Goal: Task Accomplishment & Management: Manage account settings

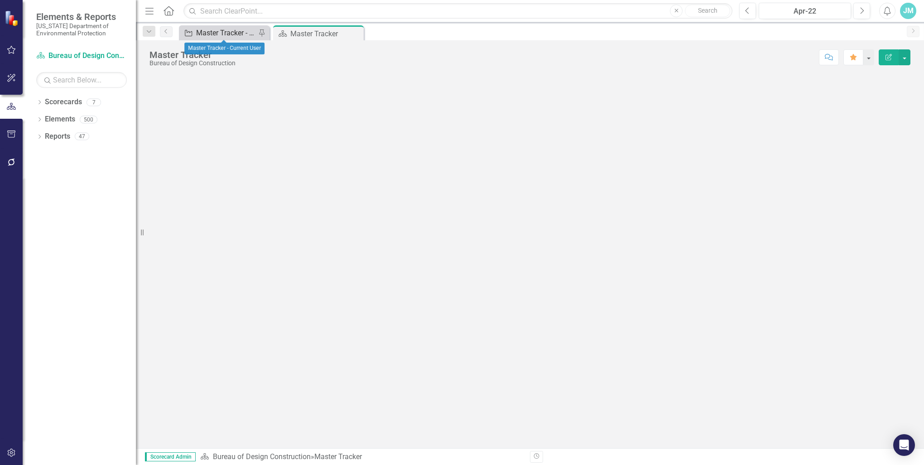
click at [210, 34] on div "Master Tracker - Current User" at bounding box center [226, 32] width 60 height 11
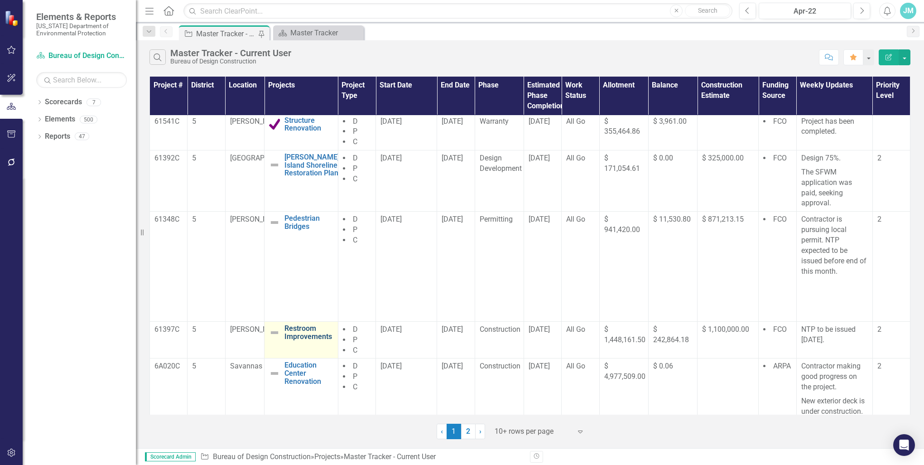
scroll to position [232, 0]
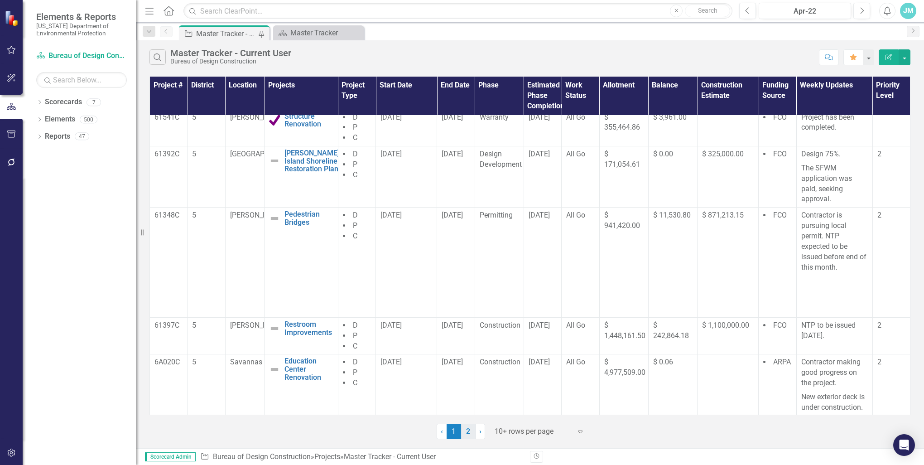
click at [467, 428] on link "2" at bounding box center [468, 430] width 14 height 15
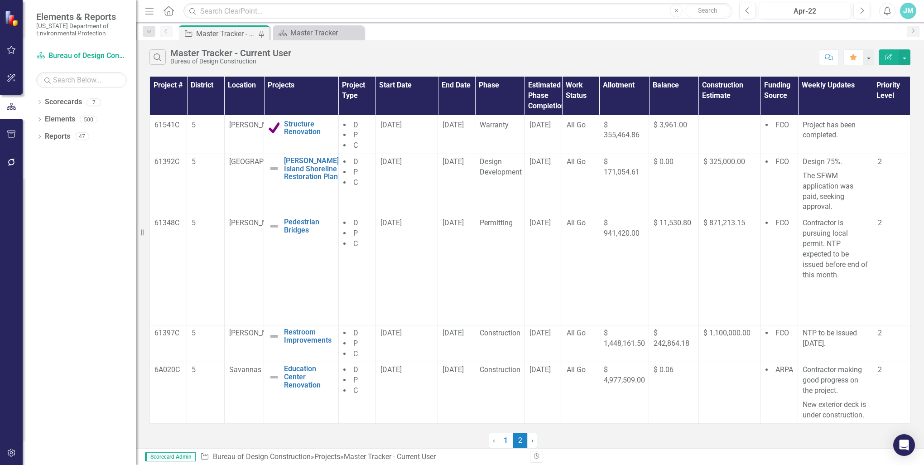
scroll to position [0, 0]
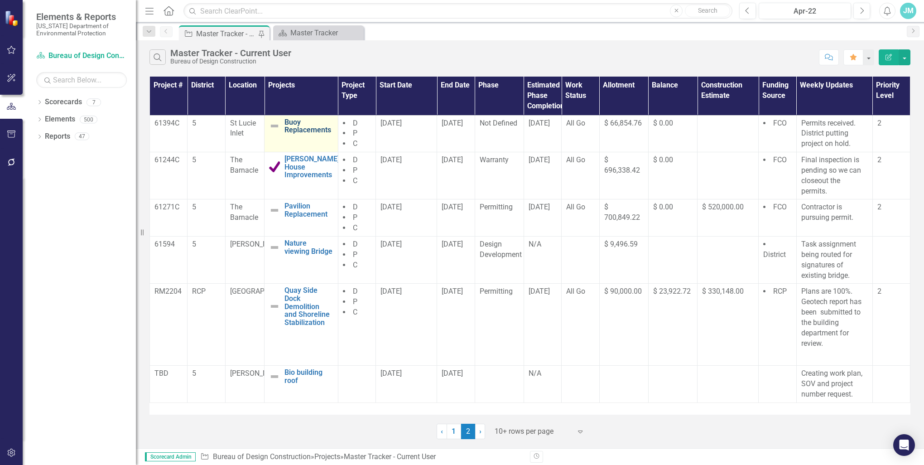
click at [302, 128] on link "Buoy Replacements" at bounding box center [308, 126] width 48 height 16
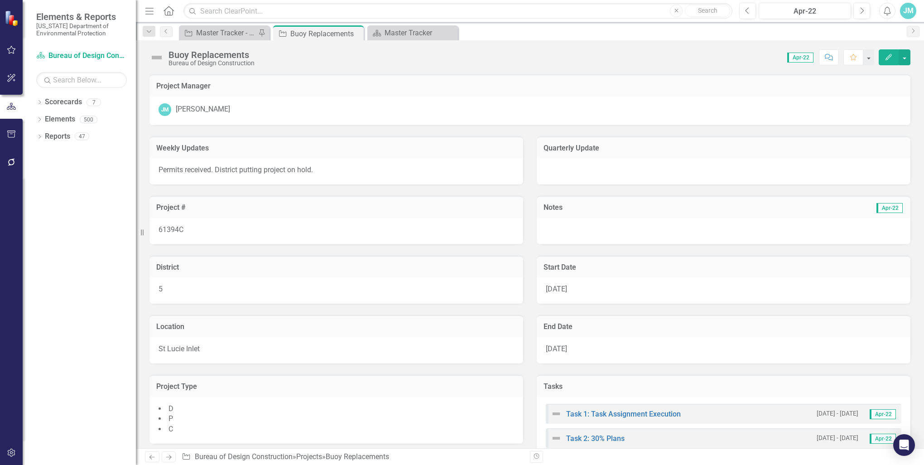
click at [888, 57] on icon "Edit" at bounding box center [888, 57] width 8 height 6
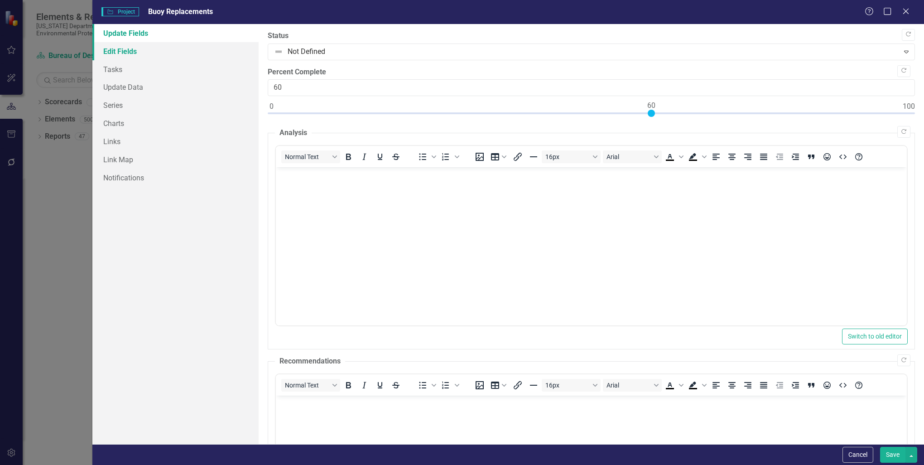
click at [127, 48] on link "Edit Fields" at bounding box center [175, 51] width 166 height 18
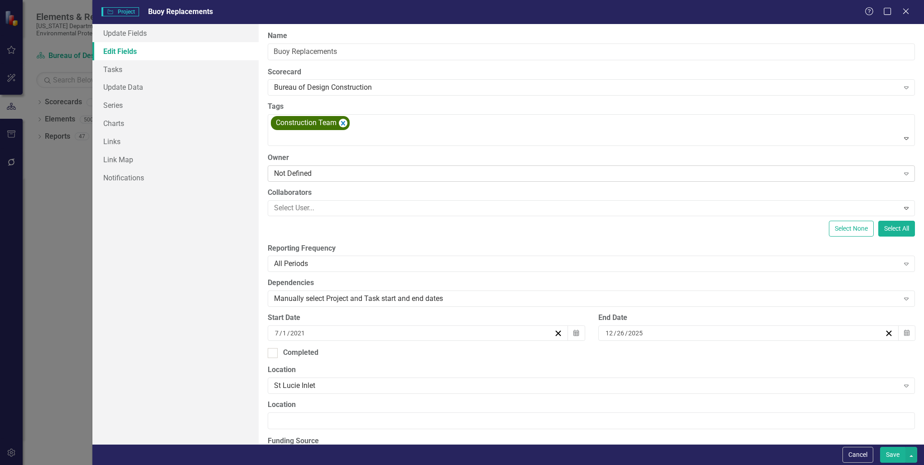
click at [901, 173] on icon "Expand" at bounding box center [905, 173] width 9 height 7
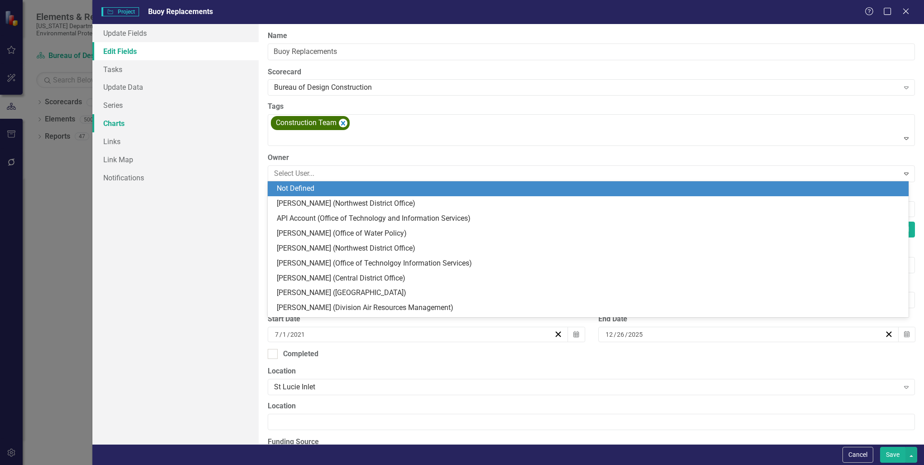
click at [217, 131] on link "Charts" at bounding box center [175, 123] width 166 height 18
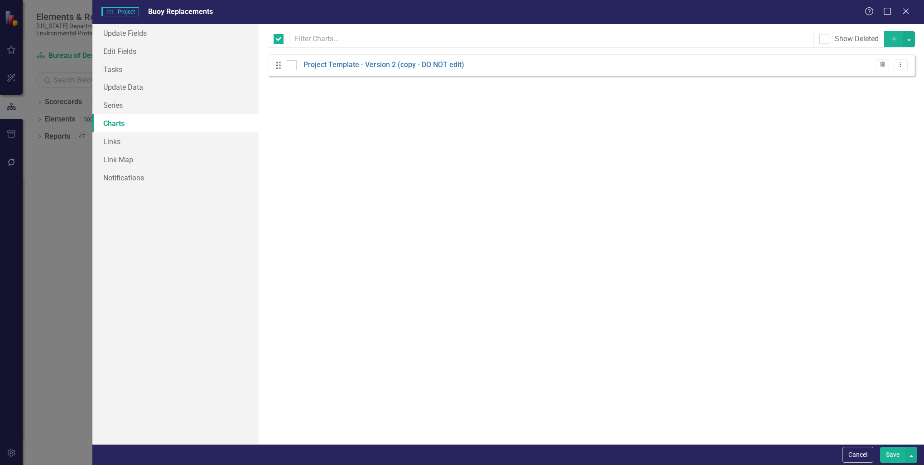
checkbox input "false"
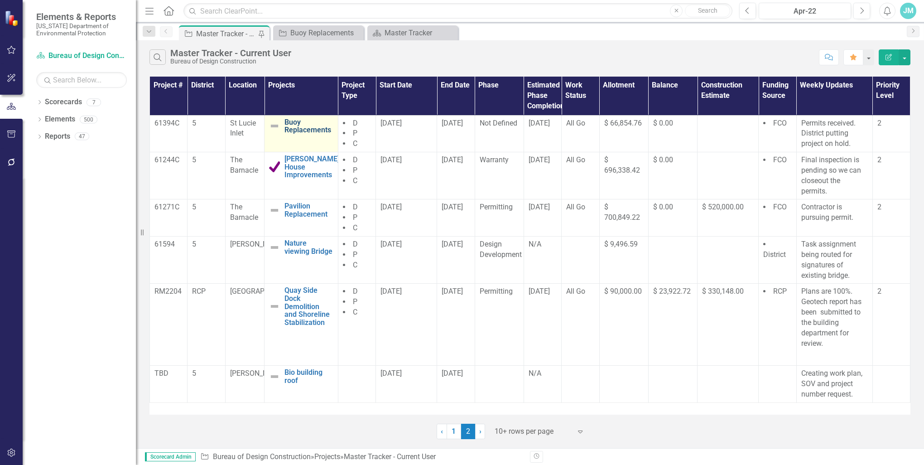
click at [299, 125] on link "Buoy Replacements" at bounding box center [308, 126] width 48 height 16
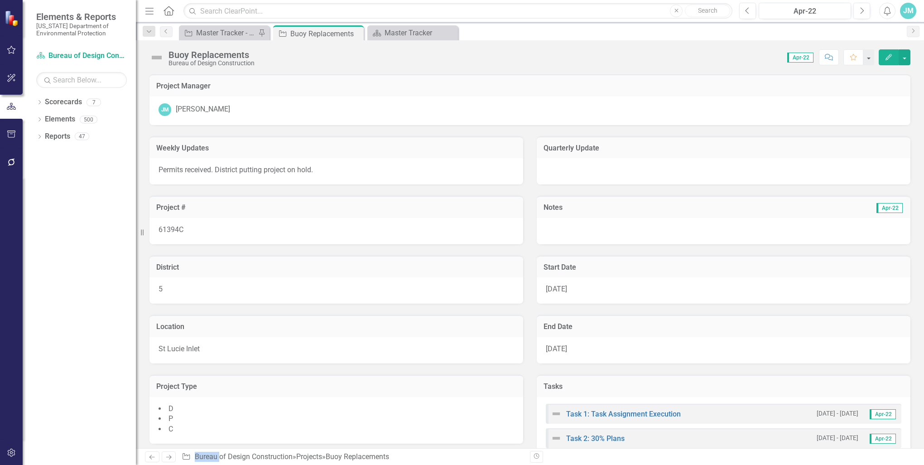
click at [891, 58] on icon "Edit" at bounding box center [888, 57] width 8 height 6
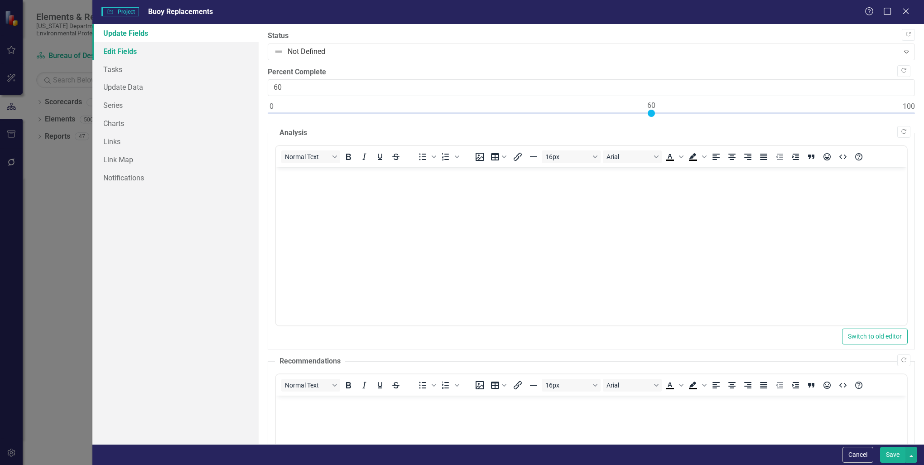
click at [134, 50] on link "Edit Fields" at bounding box center [175, 51] width 166 height 18
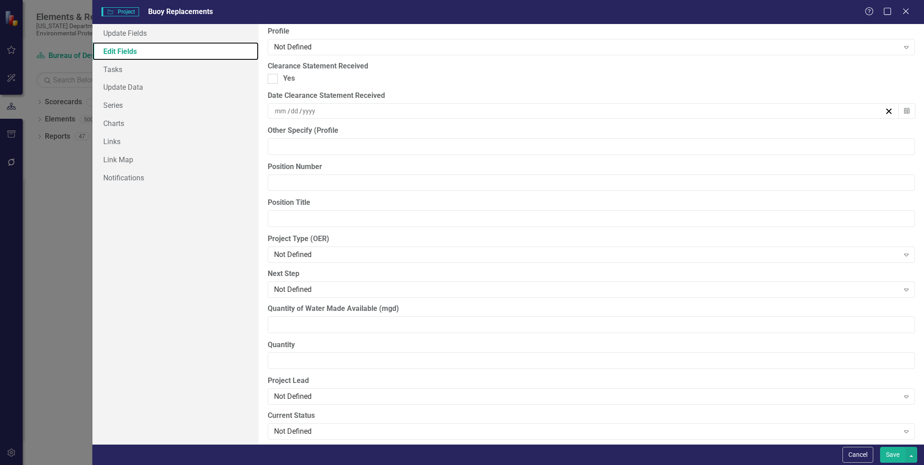
scroll to position [543, 0]
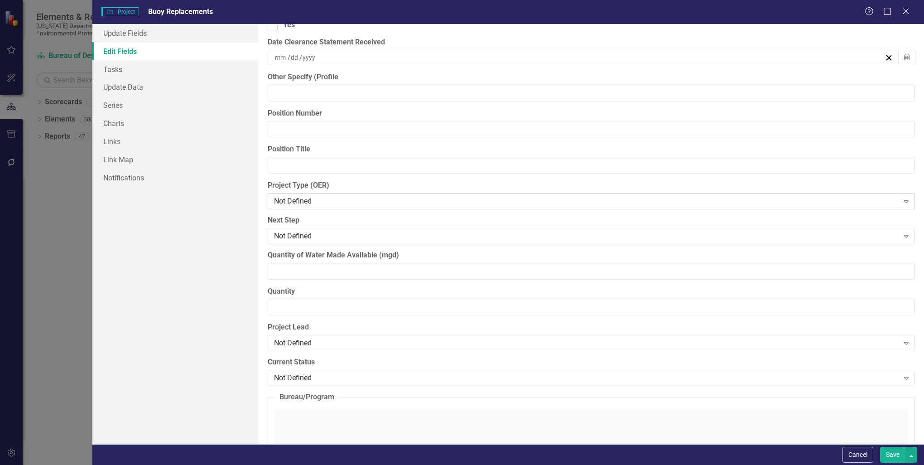
click at [904, 200] on icon at bounding box center [906, 201] width 5 height 3
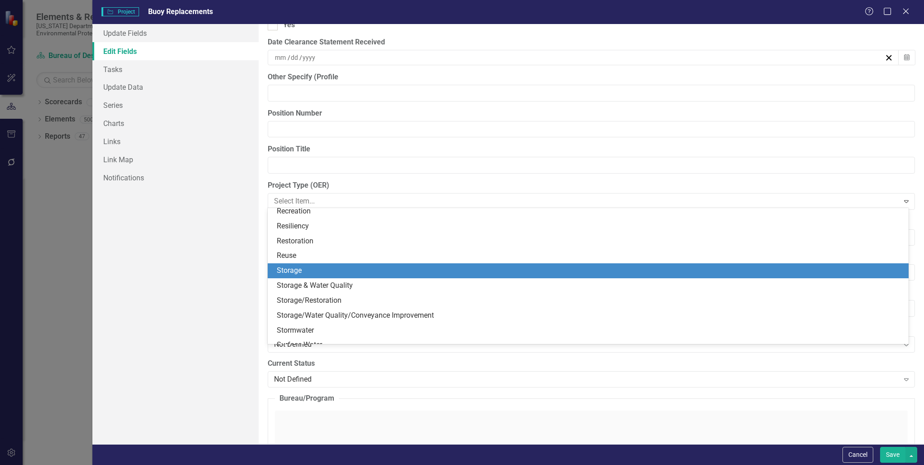
scroll to position [340, 0]
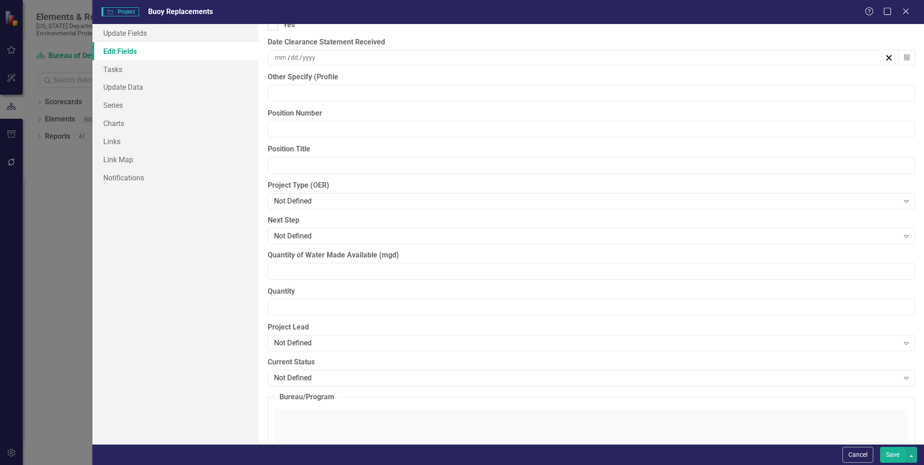
click at [216, 271] on div "Update Fields Edit Fields Tasks Update Data Series Charts Links Link Map Notifi…" at bounding box center [175, 234] width 166 height 420
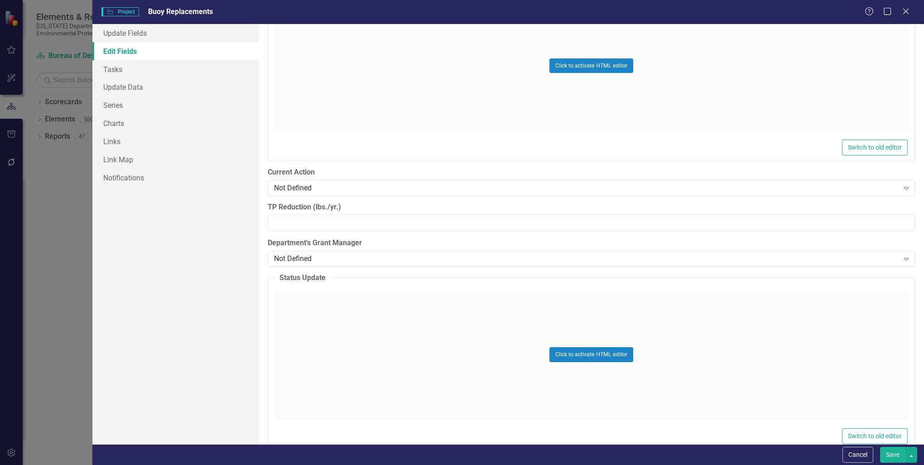
scroll to position [1041, 0]
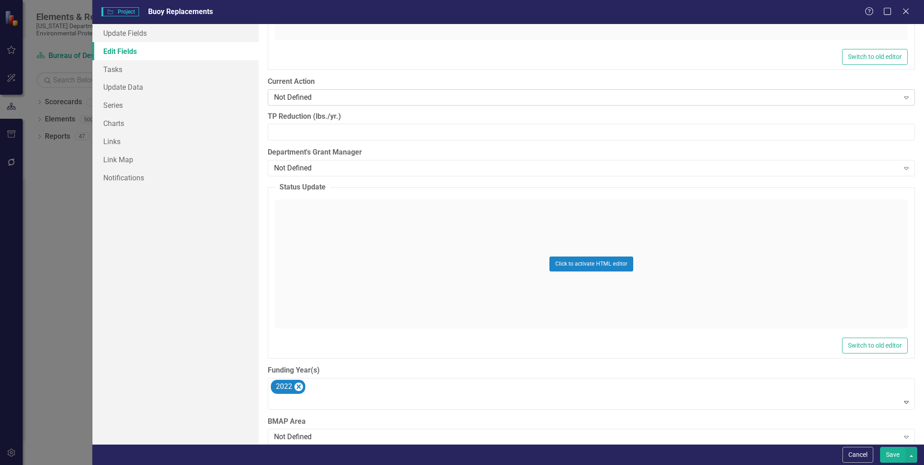
click at [901, 95] on icon "Expand" at bounding box center [905, 97] width 9 height 7
click at [181, 193] on div "Update Fields Edit Fields Tasks Update Data Series Charts Links Link Map Notifi…" at bounding box center [175, 234] width 166 height 420
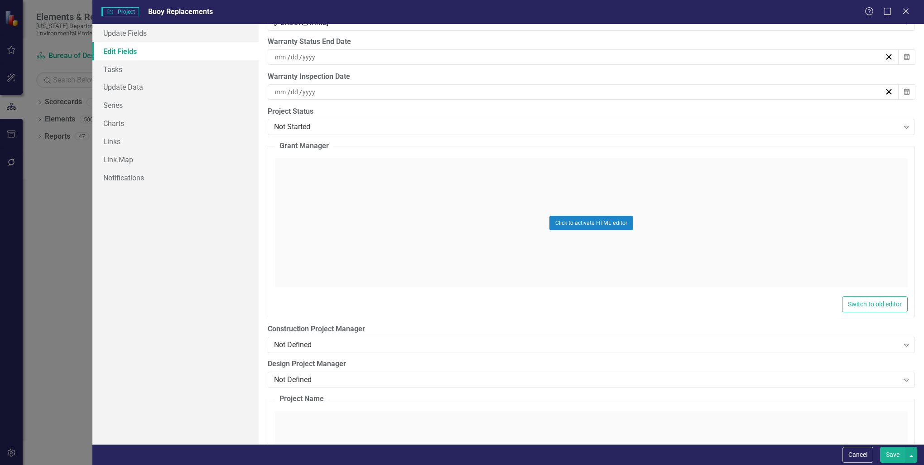
scroll to position [2717, 0]
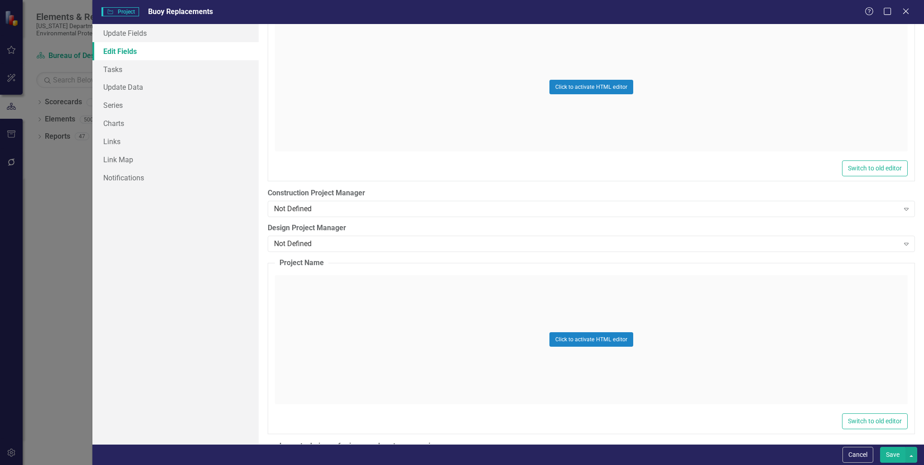
click at [303, 279] on div "Click to activate HTML editor" at bounding box center [591, 339] width 633 height 129
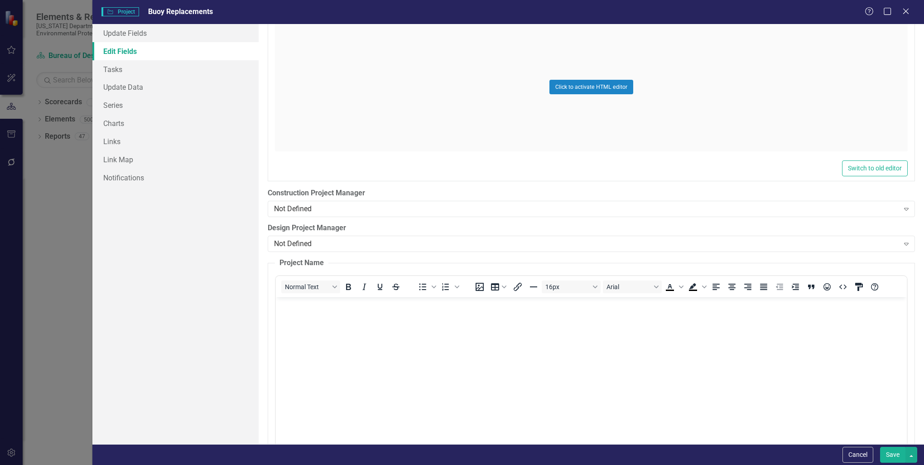
scroll to position [0, 0]
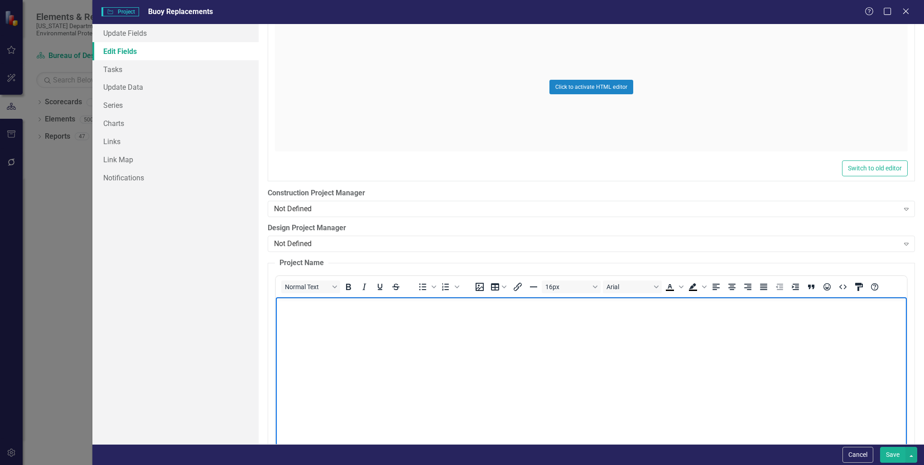
click at [308, 309] on p "Rich Text Area. Press ALT-0 for help." at bounding box center [591, 304] width 626 height 11
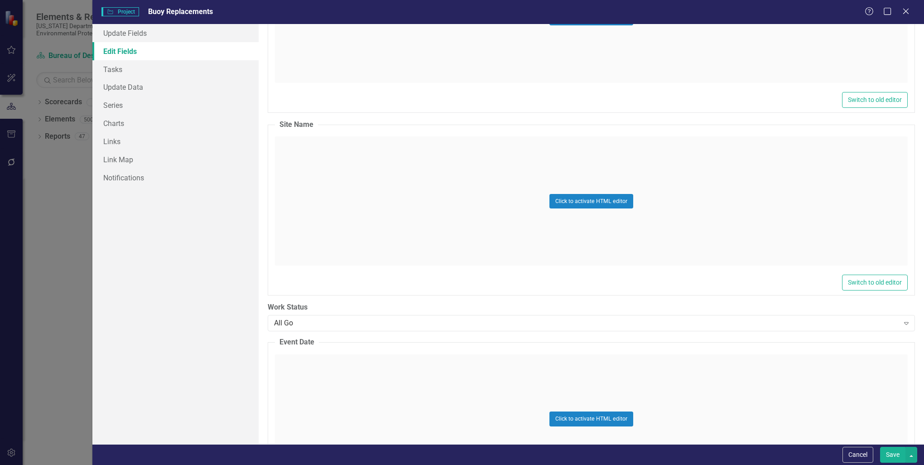
scroll to position [3305, 0]
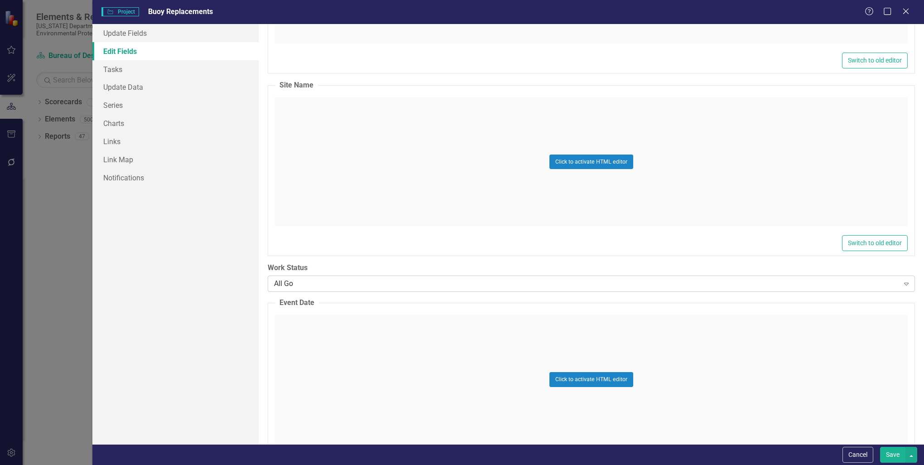
click at [901, 280] on icon "Expand" at bounding box center [905, 283] width 9 height 7
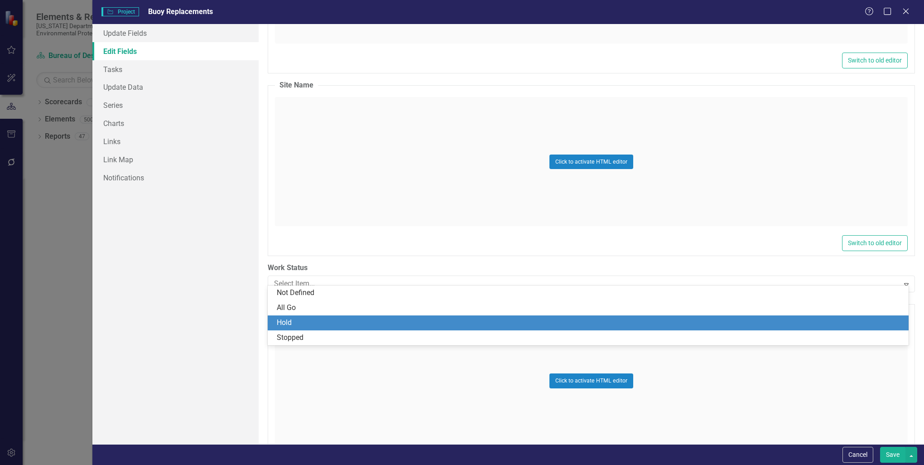
click at [338, 317] on div "Hold" at bounding box center [590, 322] width 626 height 10
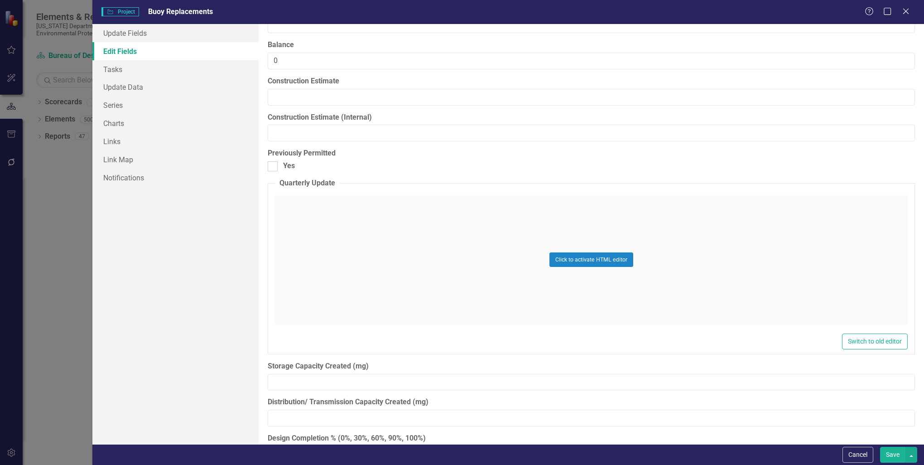
scroll to position [7697, 0]
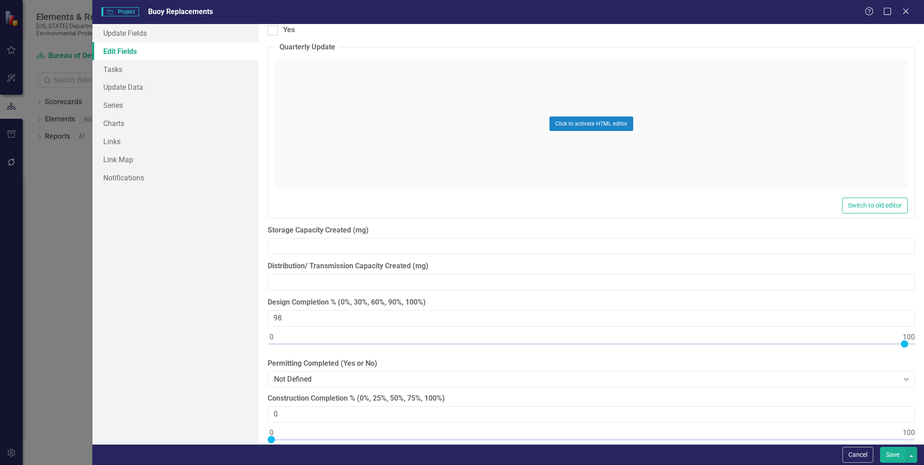
type input "100"
drag, startPoint x: 268, startPoint y: 327, endPoint x: 907, endPoint y: 331, distance: 638.9
click at [907, 340] on div at bounding box center [591, 345] width 647 height 11
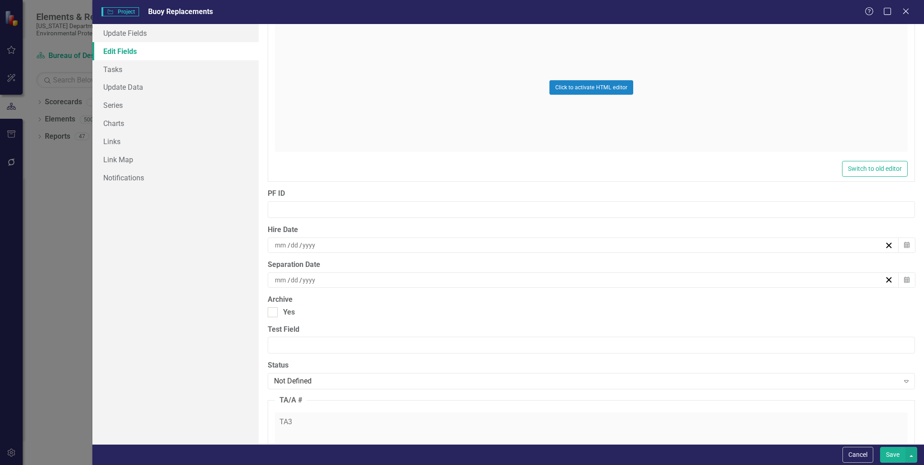
scroll to position [9055, 0]
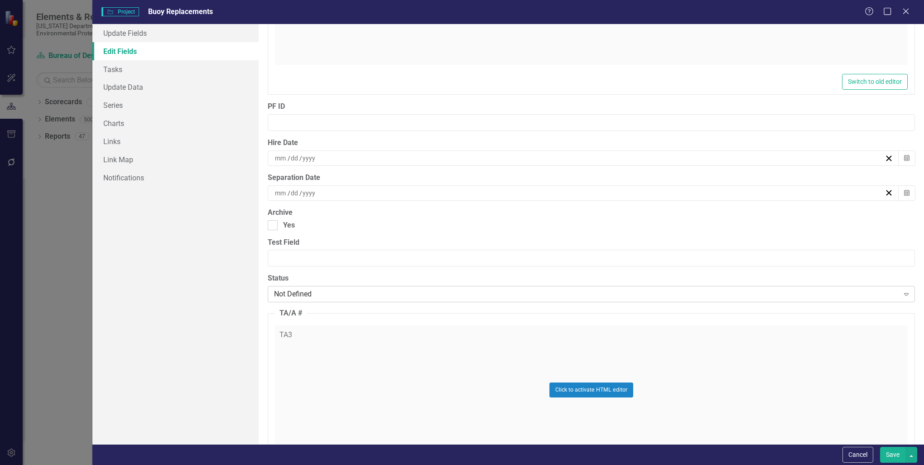
click at [904, 293] on icon at bounding box center [906, 294] width 5 height 3
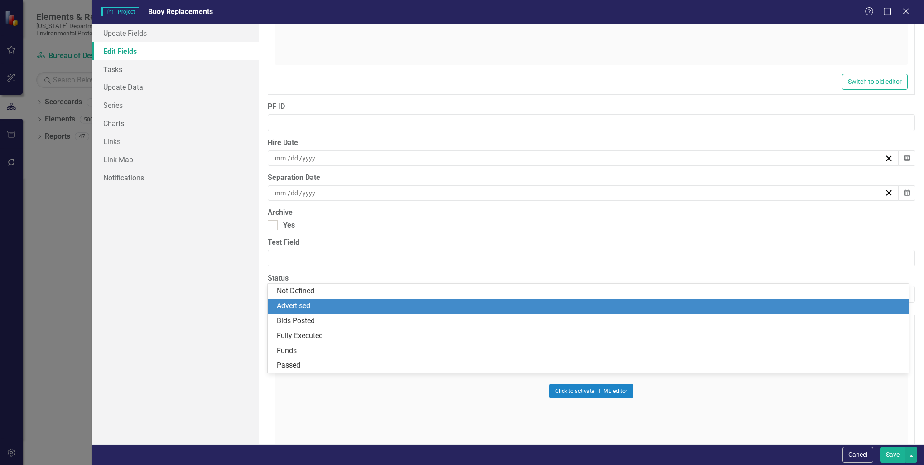
click at [158, 296] on div "Update Fields Edit Fields Tasks Update Data Series Charts Links Link Map Notifi…" at bounding box center [175, 234] width 166 height 420
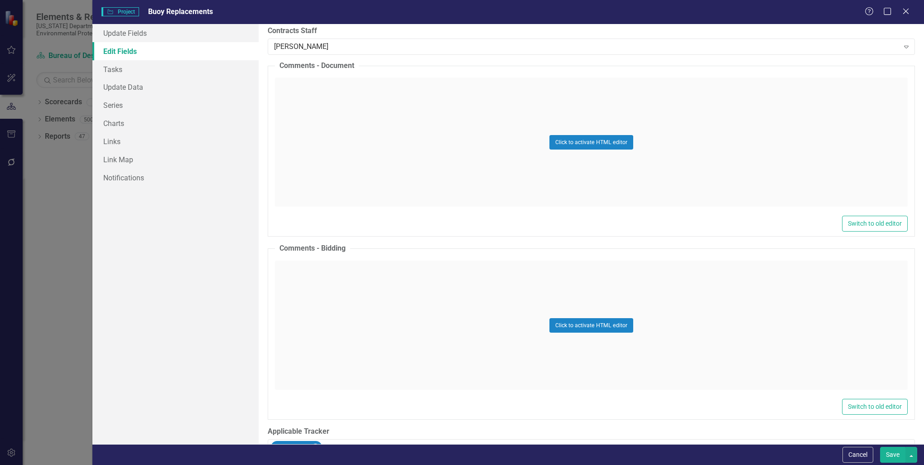
scroll to position [12759, 0]
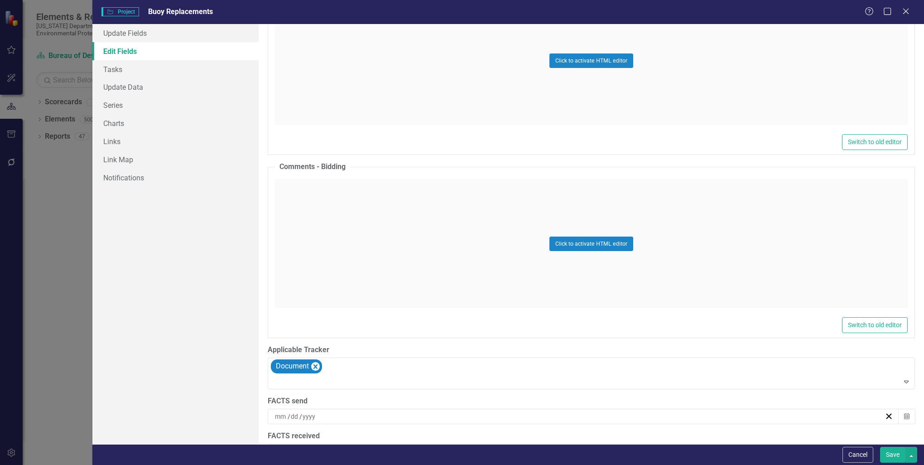
click at [892, 452] on button "Save" at bounding box center [892, 454] width 25 height 16
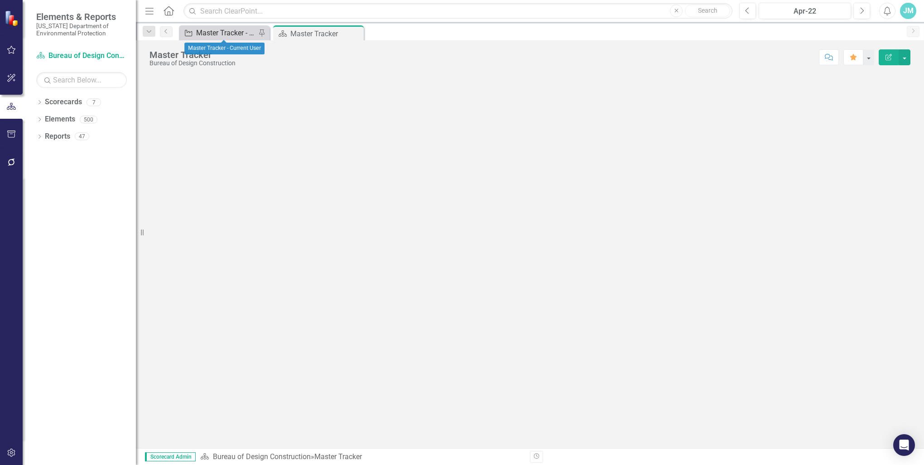
click at [216, 32] on div "Master Tracker - Current User" at bounding box center [226, 32] width 60 height 11
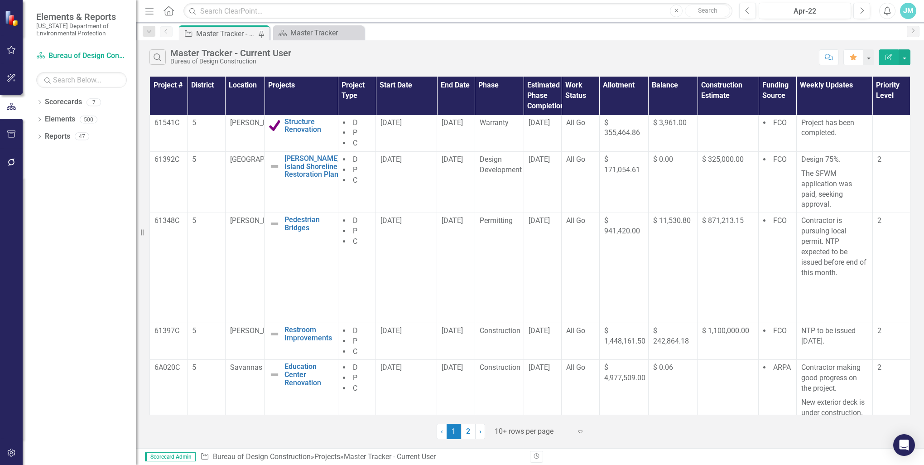
scroll to position [232, 0]
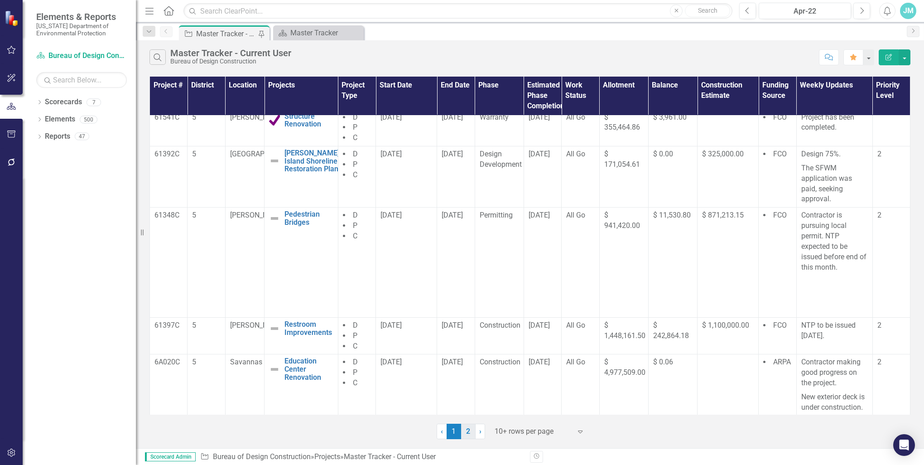
click at [468, 430] on link "2" at bounding box center [468, 430] width 14 height 15
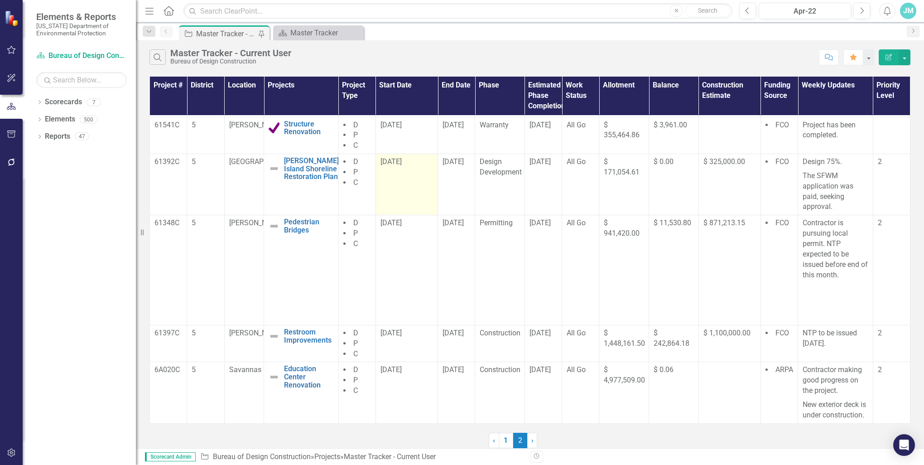
scroll to position [0, 0]
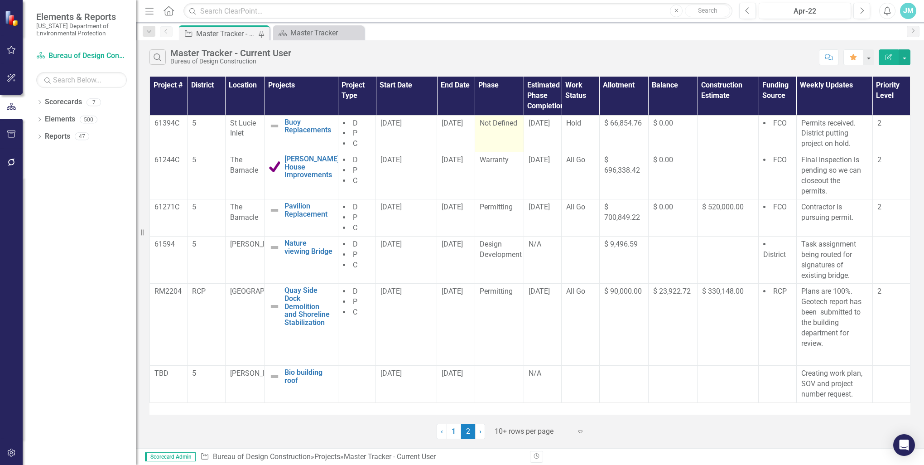
click at [505, 123] on span "Not Defined" at bounding box center [498, 123] width 38 height 9
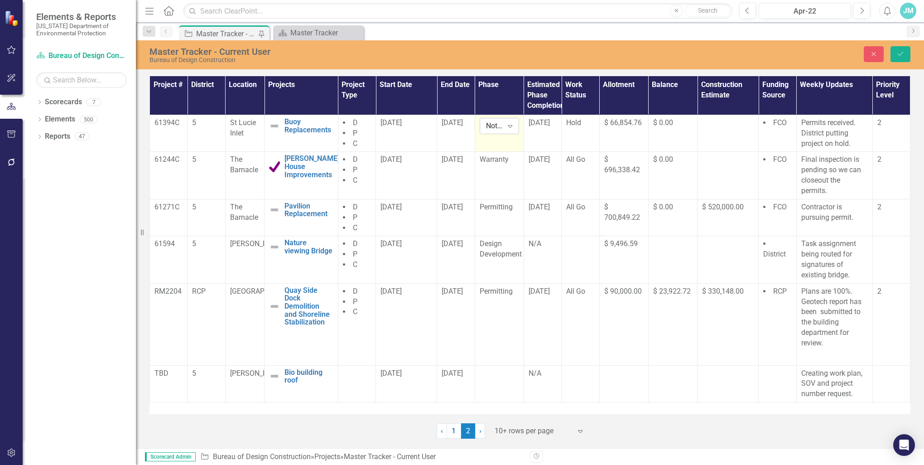
click at [509, 125] on icon at bounding box center [510, 126] width 5 height 3
click at [52, 254] on div "Dropdown Scorecards 7 SB 712 Implementation Dropdown Division of Recreation and…" at bounding box center [79, 280] width 113 height 370
